Goal: Find specific page/section: Find specific page/section

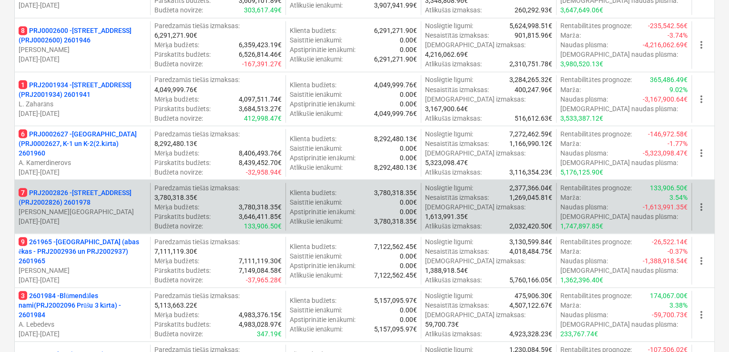
scroll to position [1017, 0]
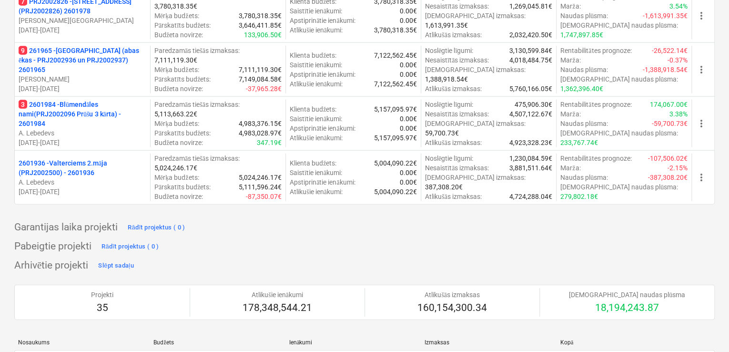
click at [60, 164] on p "2601936 - Valterciems 2.māja (PRJ2002500) - 2601936" at bounding box center [83, 167] width 128 height 19
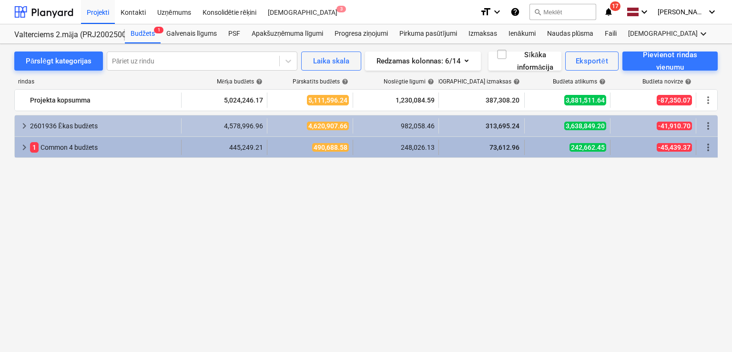
click at [20, 147] on span "keyboard_arrow_right" at bounding box center [24, 147] width 11 height 11
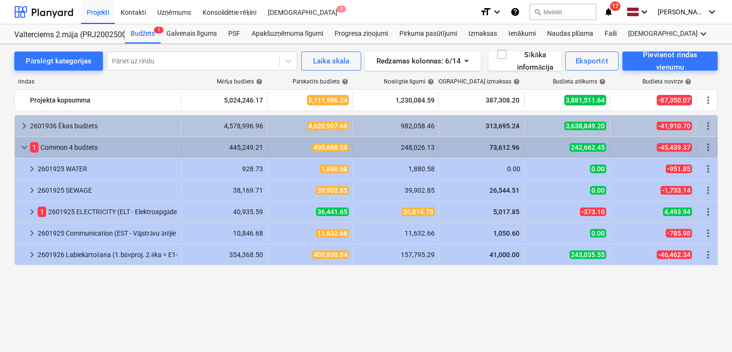
click at [18, 147] on div "keyboard_arrow_down 1 Common 4 budžets" at bounding box center [98, 147] width 167 height 15
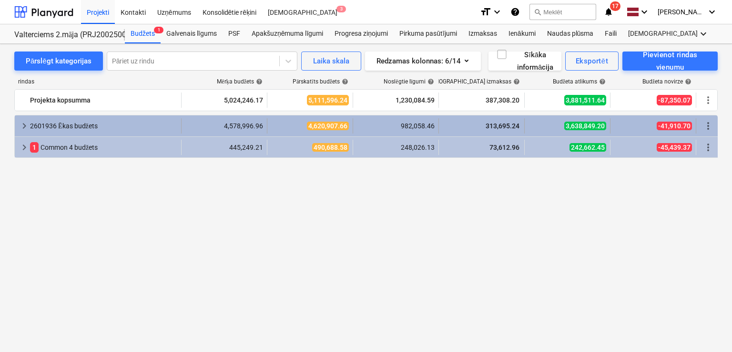
click at [20, 125] on span "keyboard_arrow_right" at bounding box center [24, 125] width 11 height 11
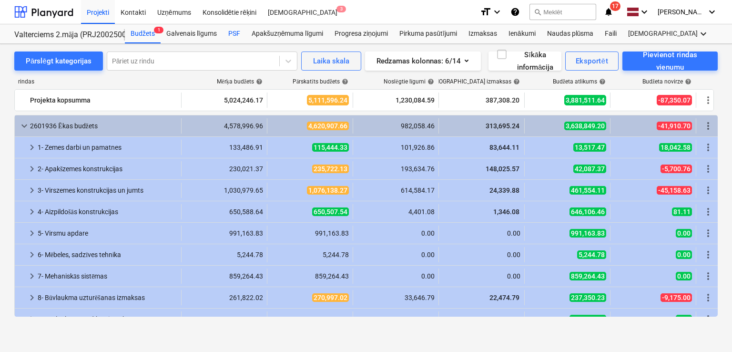
click at [235, 31] on div "PSF" at bounding box center [234, 33] width 23 height 19
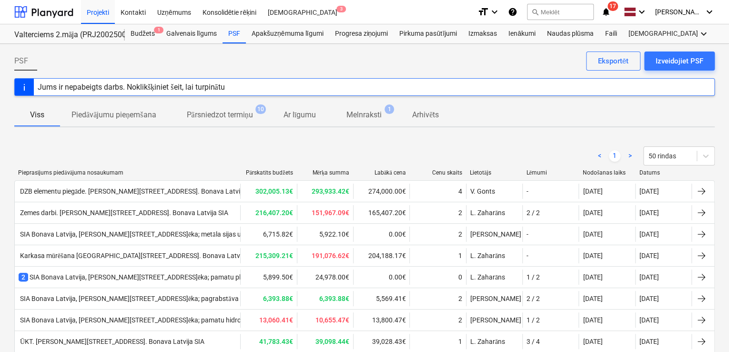
click at [362, 115] on p "Melnraksti" at bounding box center [364, 114] width 35 height 11
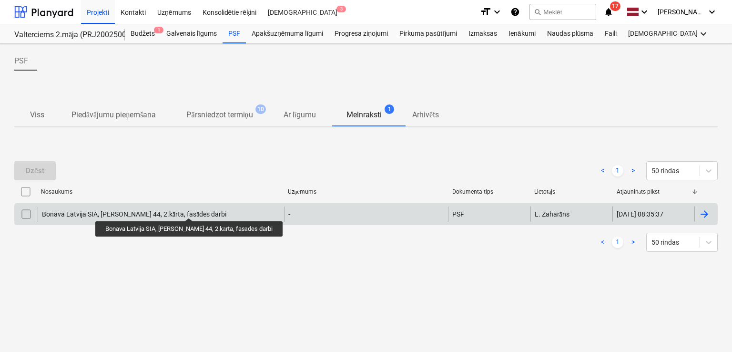
click at [187, 208] on div "Bonava Latvija SIA, Ēvalda valtera 44, 2.kārta, fasādes darbi" at bounding box center [161, 213] width 246 height 15
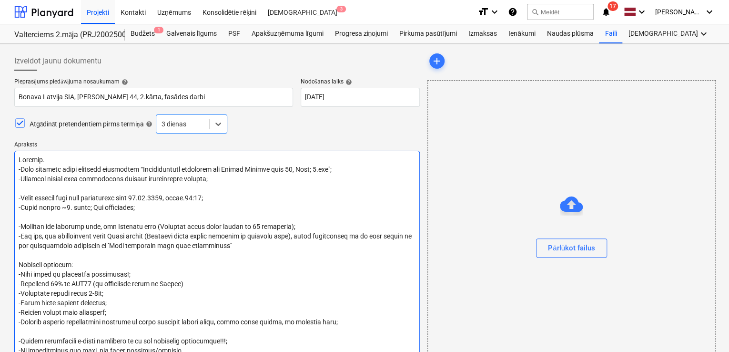
type textarea "x"
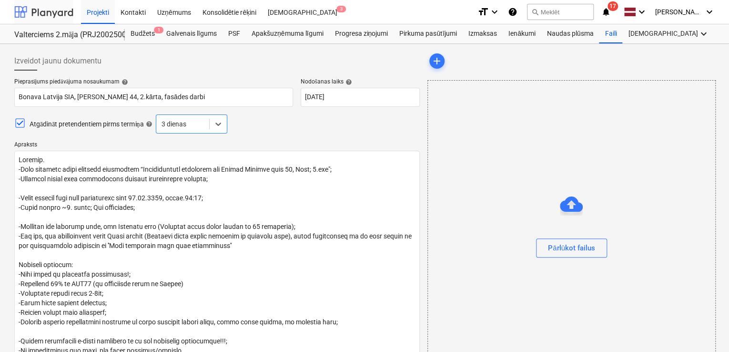
click at [41, 14] on div at bounding box center [43, 12] width 59 height 24
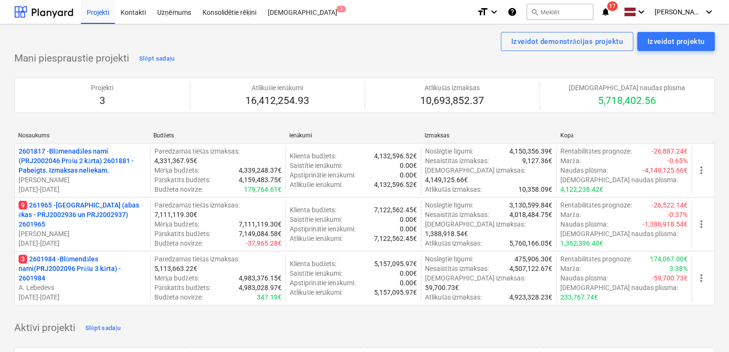
click at [46, 262] on p "3 2601984 - Blūmendāles nami(PRJ2002096 Prūšu 3 kārta) - 2601984" at bounding box center [83, 268] width 128 height 29
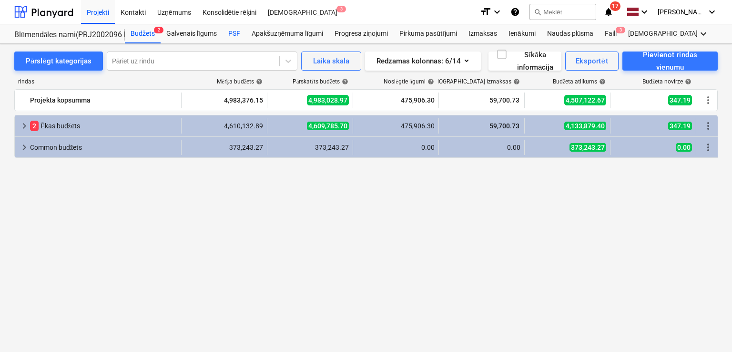
click at [227, 31] on div "PSF" at bounding box center [234, 33] width 23 height 19
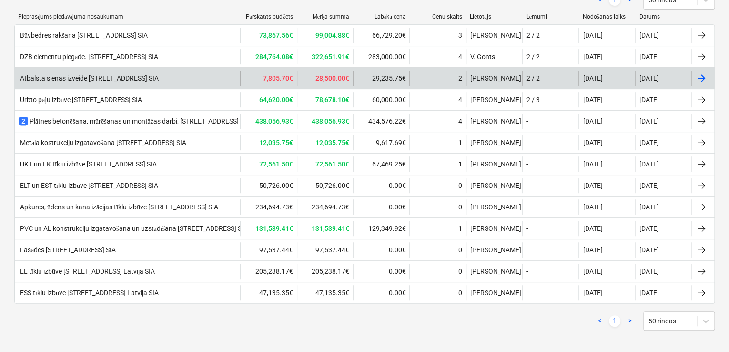
scroll to position [159, 0]
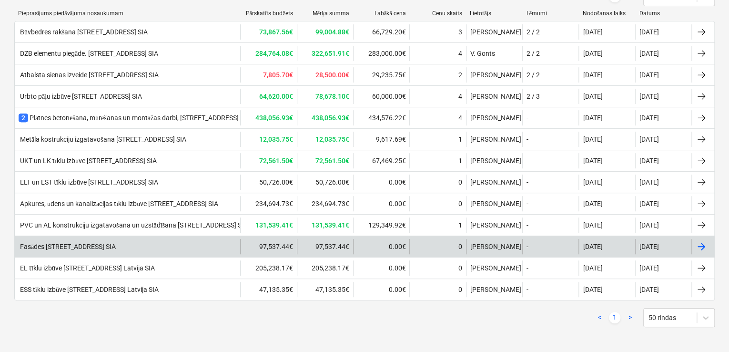
click at [116, 243] on div "Fasādes darbi Prūšu ielā 1G, Bonava Latvija SIA" at bounding box center [67, 247] width 97 height 8
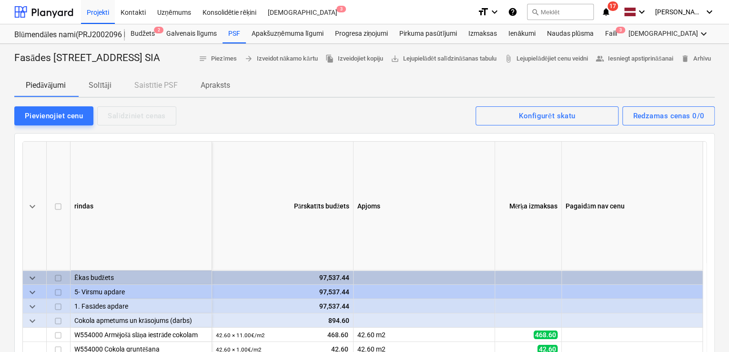
click at [100, 91] on p "Solītāji" at bounding box center [100, 85] width 23 height 11
